Goal: Navigation & Orientation: Find specific page/section

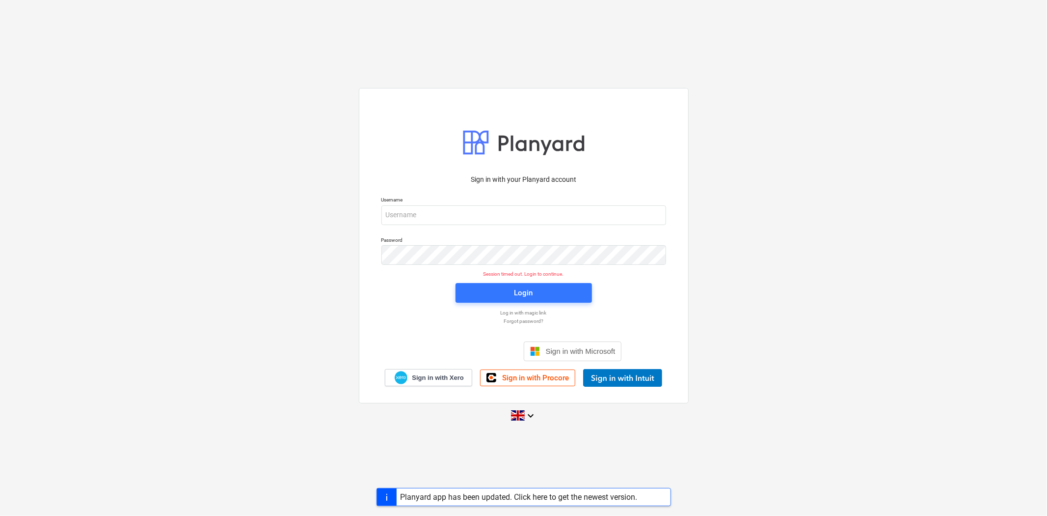
click at [496, 187] on div "Sign in with your Planyard account" at bounding box center [524, 179] width 297 height 22
click at [500, 213] on input "email" at bounding box center [524, 215] width 285 height 20
type input "[PERSON_NAME][EMAIL_ADDRESS][PERSON_NAME][DOMAIN_NAME]"
click at [542, 297] on span "Login" at bounding box center [524, 292] width 113 height 13
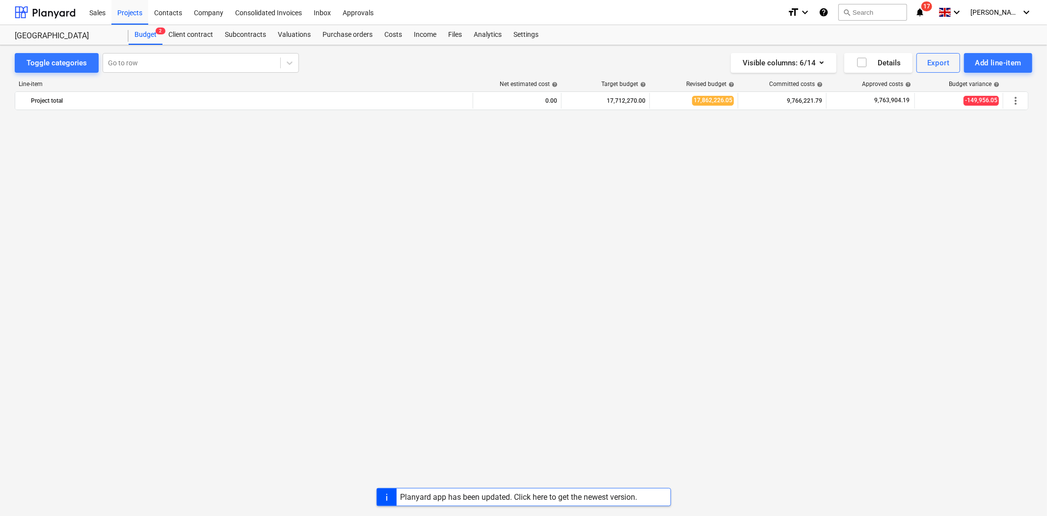
scroll to position [2620, 0]
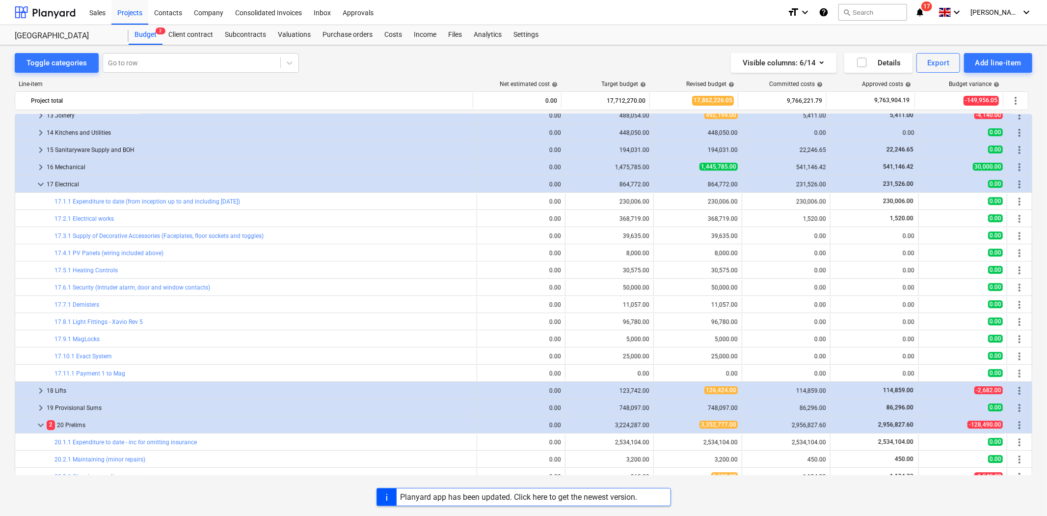
click at [129, 11] on div "Projects" at bounding box center [129, 12] width 37 height 25
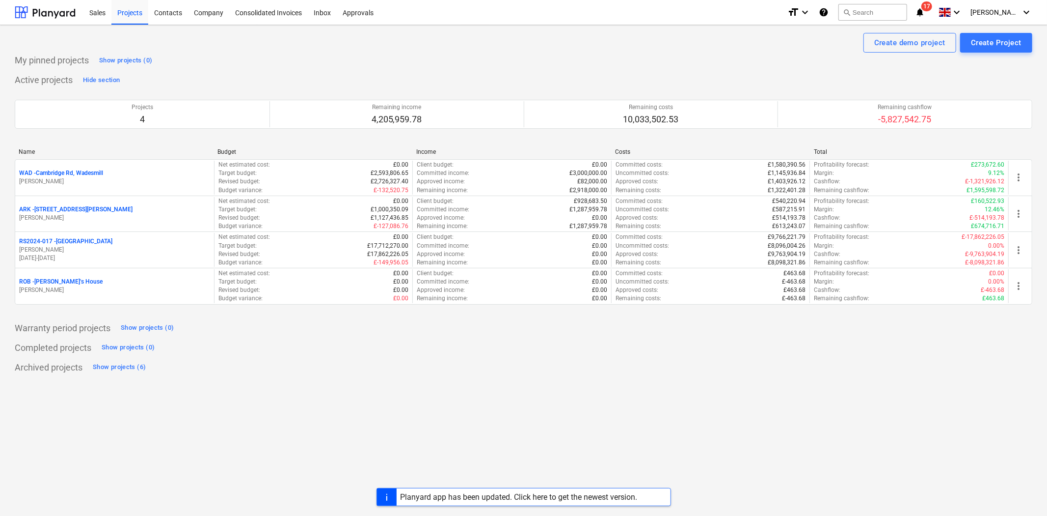
click at [80, 244] on p "RS2024-017 - [GEOGRAPHIC_DATA]" at bounding box center [65, 241] width 93 height 8
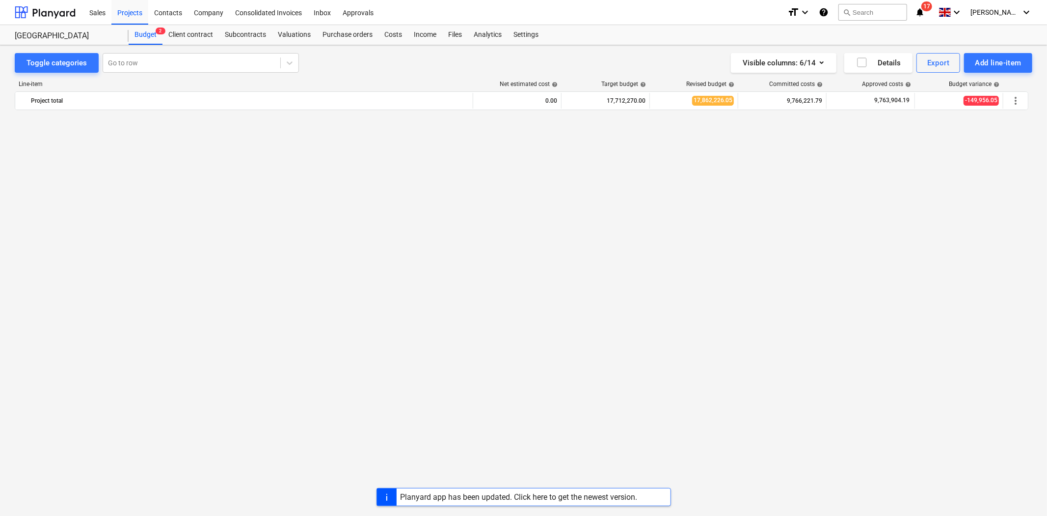
scroll to position [2620, 0]
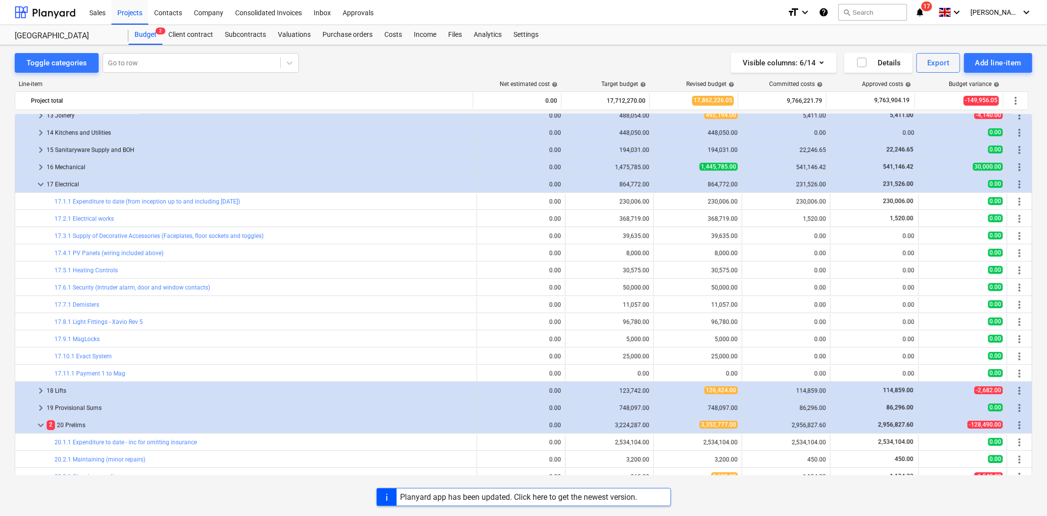
click at [134, 12] on div "Projects" at bounding box center [129, 12] width 37 height 25
